Goal: Information Seeking & Learning: Learn about a topic

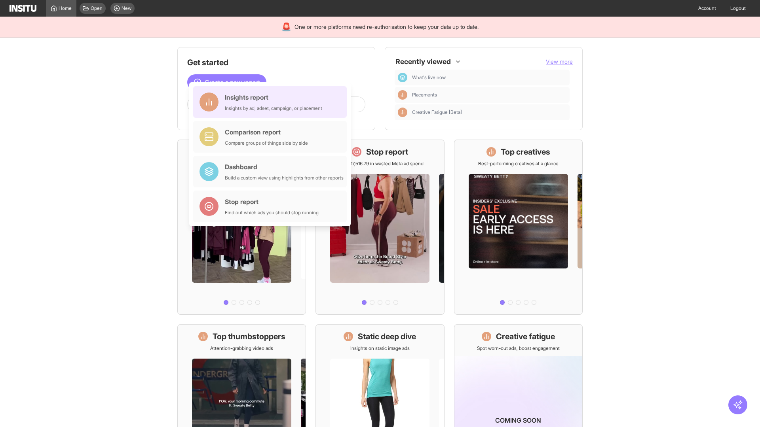
click at [272, 102] on div "Insights report Insights by ad, adset, campaign, or placement" at bounding box center [273, 102] width 97 height 19
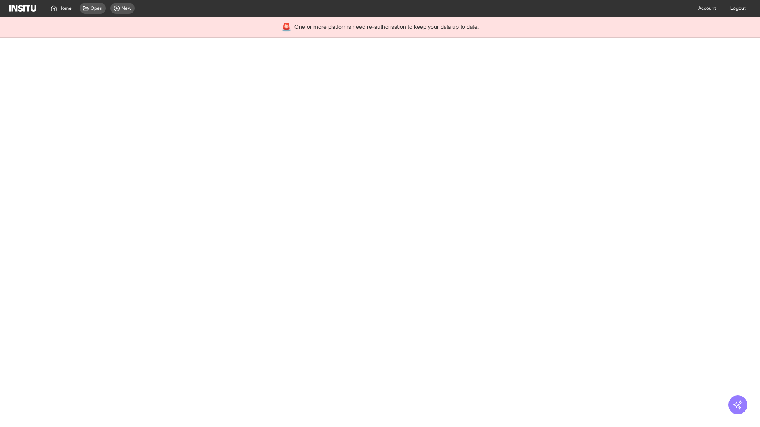
select select "**"
